Goal: Task Accomplishment & Management: Manage account settings

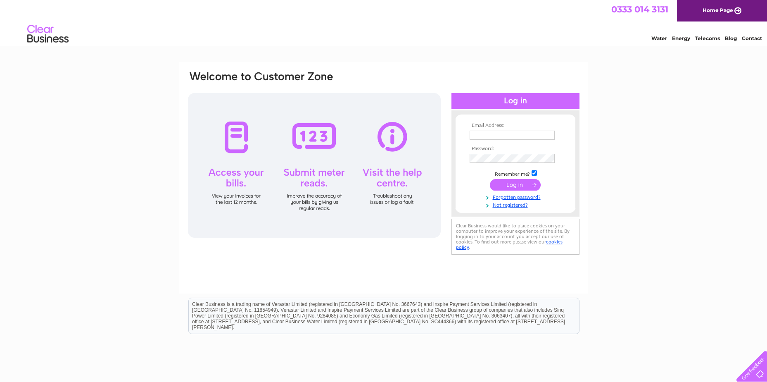
click at [488, 125] on th "Email Address:" at bounding box center [515, 126] width 96 height 6
click at [491, 135] on input "text" at bounding box center [512, 135] width 85 height 9
type input "accounts@loungers.co"
click at [490, 180] on input "submit" at bounding box center [515, 186] width 51 height 12
click at [525, 186] on input "submit" at bounding box center [515, 186] width 51 height 12
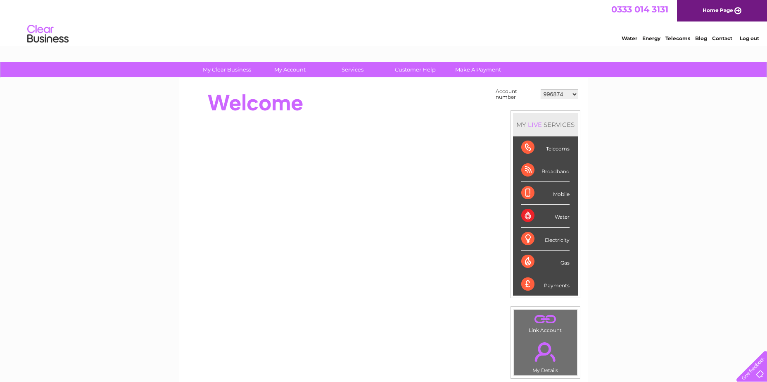
drag, startPoint x: 566, startPoint y: 87, endPoint x: 563, endPoint y: 94, distance: 7.6
click at [565, 90] on td "996874 1152768 30291163" at bounding box center [560, 94] width 42 height 16
drag, startPoint x: 563, startPoint y: 94, endPoint x: 560, endPoint y: 100, distance: 7.2
click at [563, 94] on select "996874 1152768 30291163" at bounding box center [560, 94] width 38 height 10
select select "1152768"
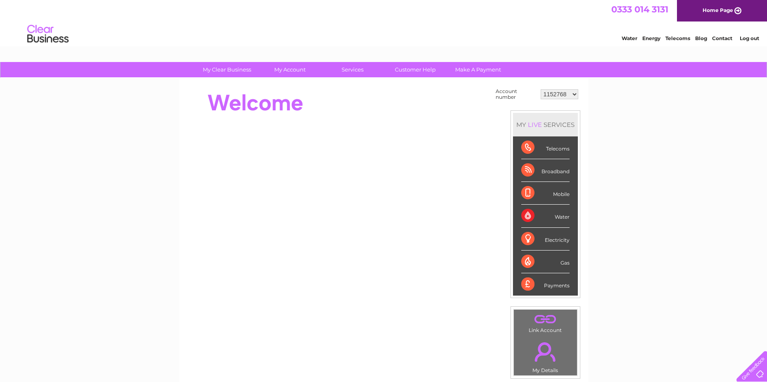
click at [541, 89] on select "996874 1152768 30291163" at bounding box center [560, 94] width 38 height 10
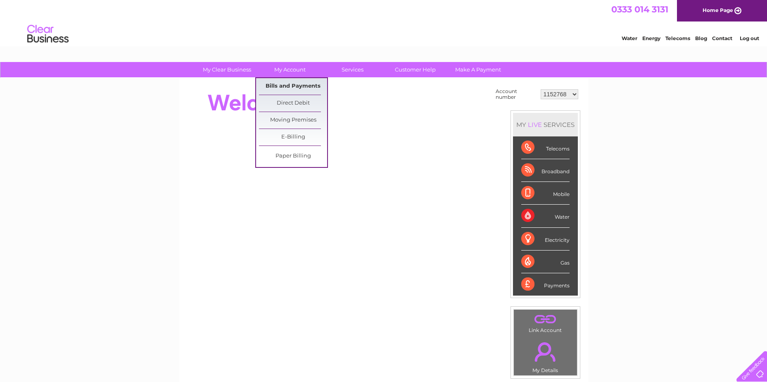
click at [294, 84] on link "Bills and Payments" at bounding box center [293, 86] width 68 height 17
click at [290, 86] on link "Bills and Payments" at bounding box center [293, 86] width 68 height 17
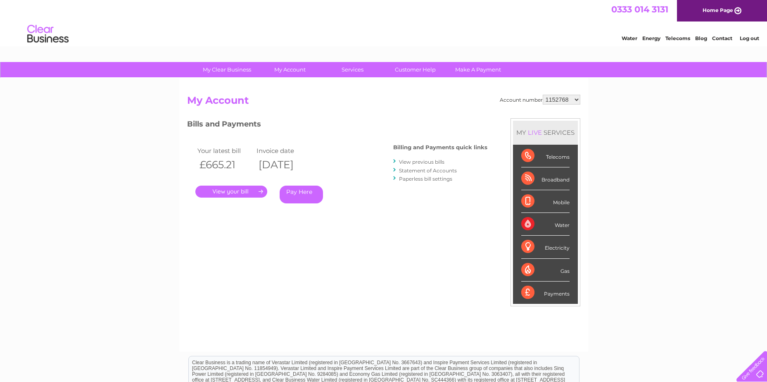
click at [230, 189] on link "." at bounding box center [231, 191] width 72 height 12
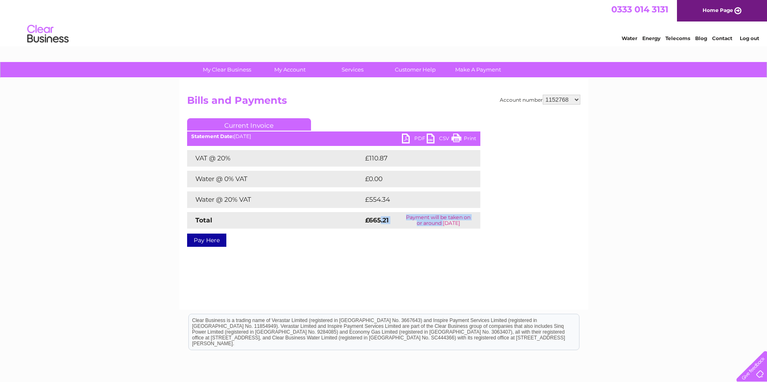
click at [427, 221] on tr "Total £665.21 Payment will be taken on or around 11 September 2025" at bounding box center [333, 220] width 293 height 17
drag, startPoint x: 427, startPoint y: 221, endPoint x: 398, endPoint y: 225, distance: 30.0
click at [400, 227] on td "Payment will be taken on or around 11 September 2025" at bounding box center [437, 220] width 83 height 17
click at [405, 133] on ul "Current Invoice" at bounding box center [333, 125] width 293 height 15
click at [683, 195] on div "My Clear Business Login Details My Details My Preferences Link Account My Accou…" at bounding box center [383, 256] width 767 height 389
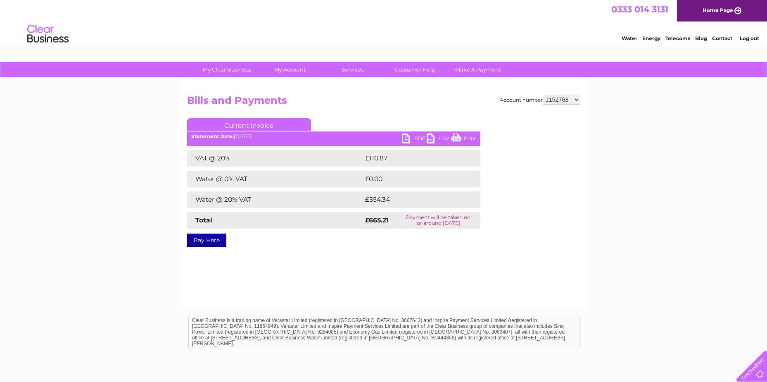
click at [405, 138] on link "PDF" at bounding box center [414, 139] width 25 height 12
click at [406, 140] on link "PDF" at bounding box center [414, 139] width 25 height 12
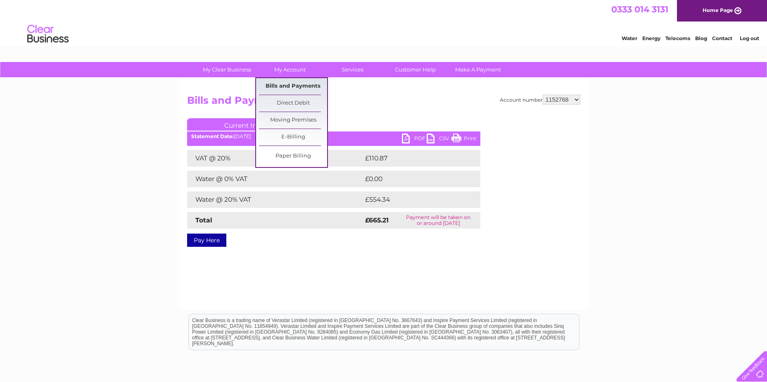
click at [285, 81] on link "Bills and Payments" at bounding box center [293, 86] width 68 height 17
click at [289, 83] on link "Bills and Payments" at bounding box center [293, 86] width 68 height 17
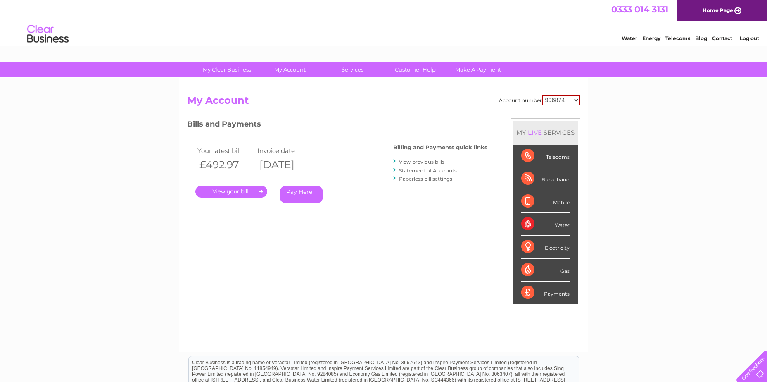
click at [549, 99] on select "996874 1152768 30291163" at bounding box center [561, 100] width 38 height 11
select select "1152768"
click at [542, 95] on select "996874 1152768 30291163" at bounding box center [561, 100] width 38 height 11
click at [429, 161] on link "View previous bills" at bounding box center [421, 162] width 45 height 6
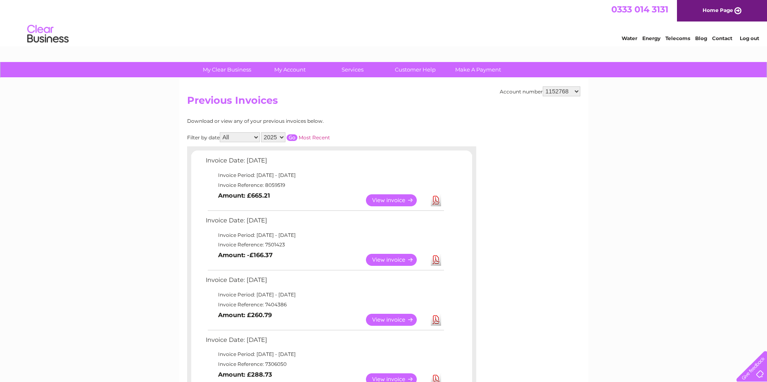
drag, startPoint x: 253, startPoint y: 235, endPoint x: 331, endPoint y: 235, distance: 78.1
click at [331, 235] on td "Invoice Period: [DATE] - [DATE]" at bounding box center [325, 235] width 242 height 10
drag, startPoint x: 331, startPoint y: 235, endPoint x: 289, endPoint y: 238, distance: 41.8
click at [290, 238] on td "Invoice Period: [DATE] - [DATE]" at bounding box center [325, 235] width 242 height 10
drag, startPoint x: 265, startPoint y: 232, endPoint x: 343, endPoint y: 237, distance: 78.2
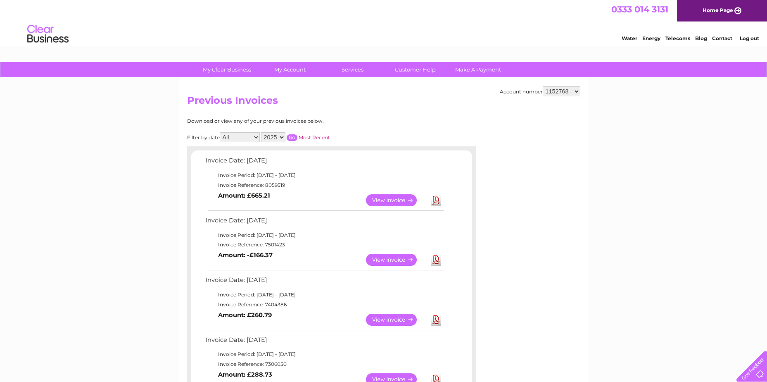
click at [343, 237] on td "Invoice Period: [DATE] - [DATE]" at bounding box center [325, 235] width 242 height 10
drag, startPoint x: 343, startPoint y: 237, endPoint x: 299, endPoint y: 242, distance: 44.1
click at [299, 243] on td "Invoice Reference: 7501423" at bounding box center [325, 245] width 242 height 10
